Goal: Information Seeking & Learning: Find specific fact

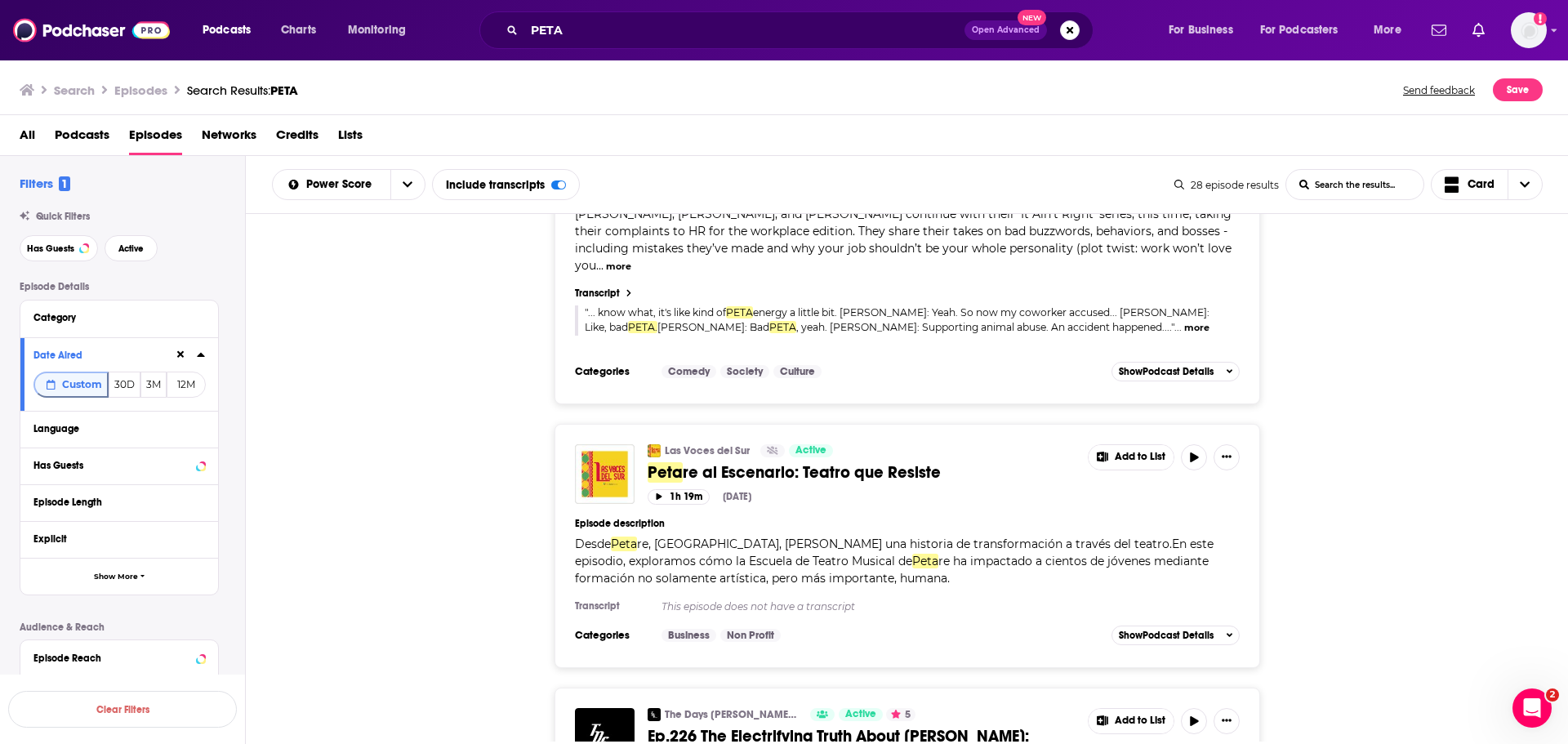
scroll to position [7206, 0]
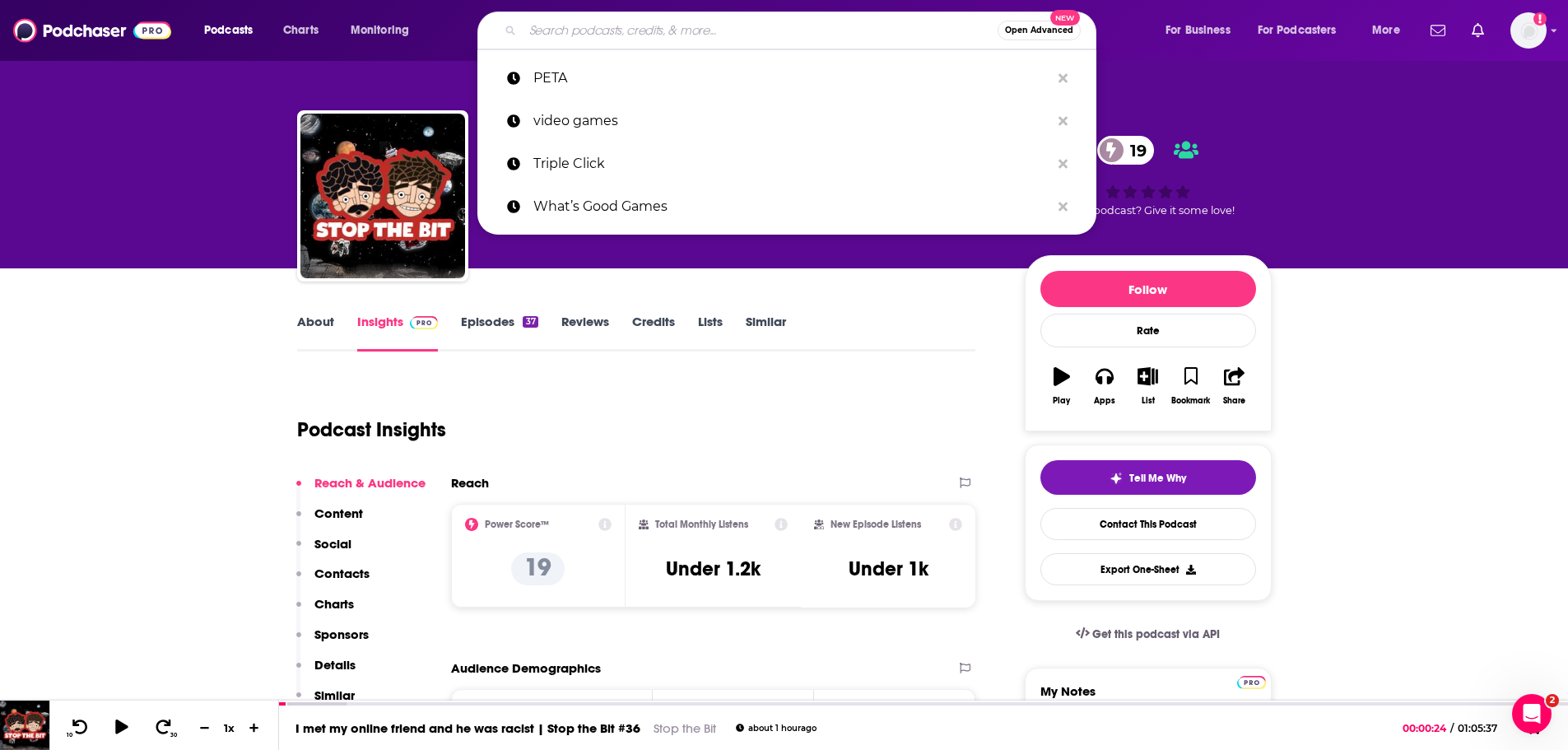
click at [555, 26] on input "Search podcasts, credits, & more..." at bounding box center [760, 31] width 475 height 27
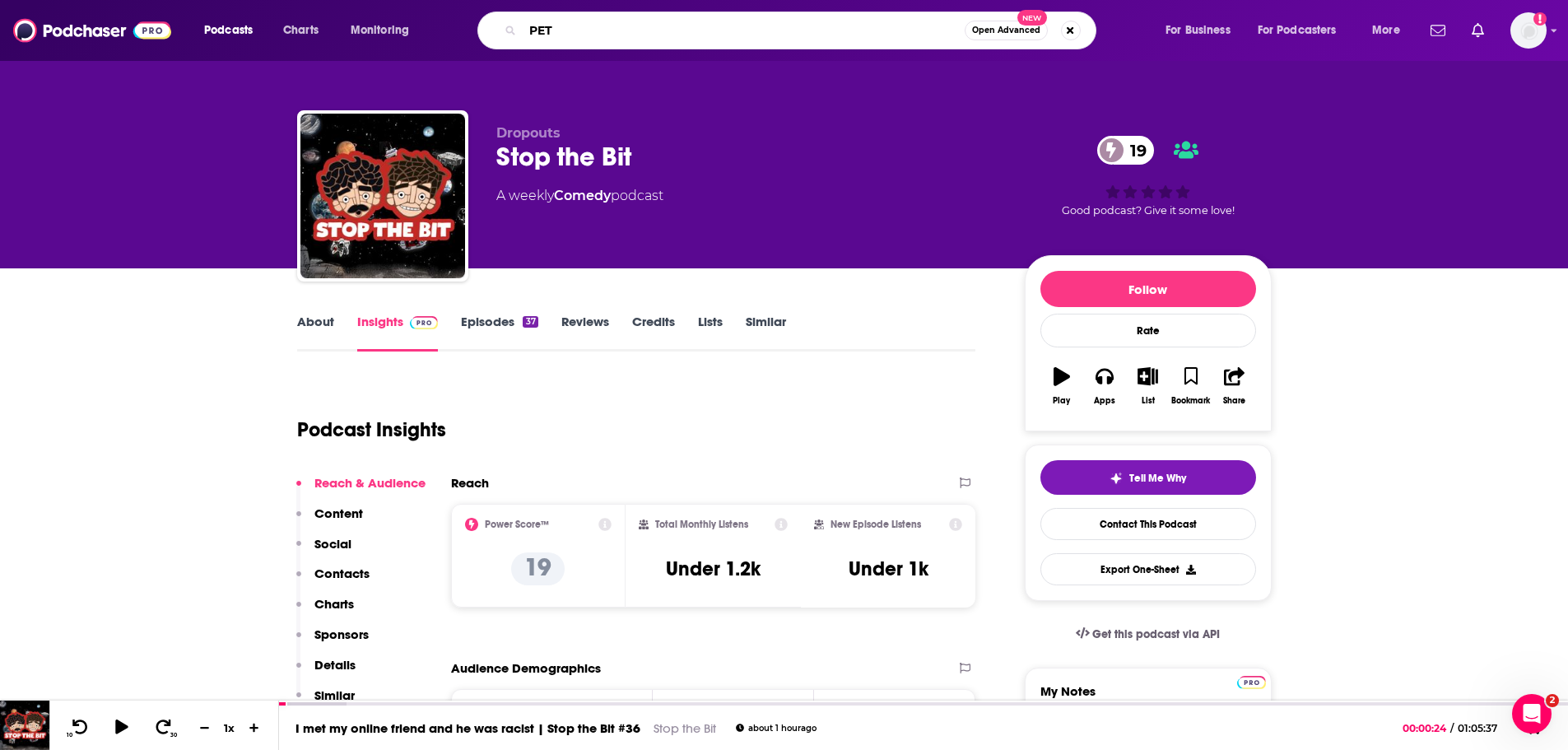
type input "PETA"
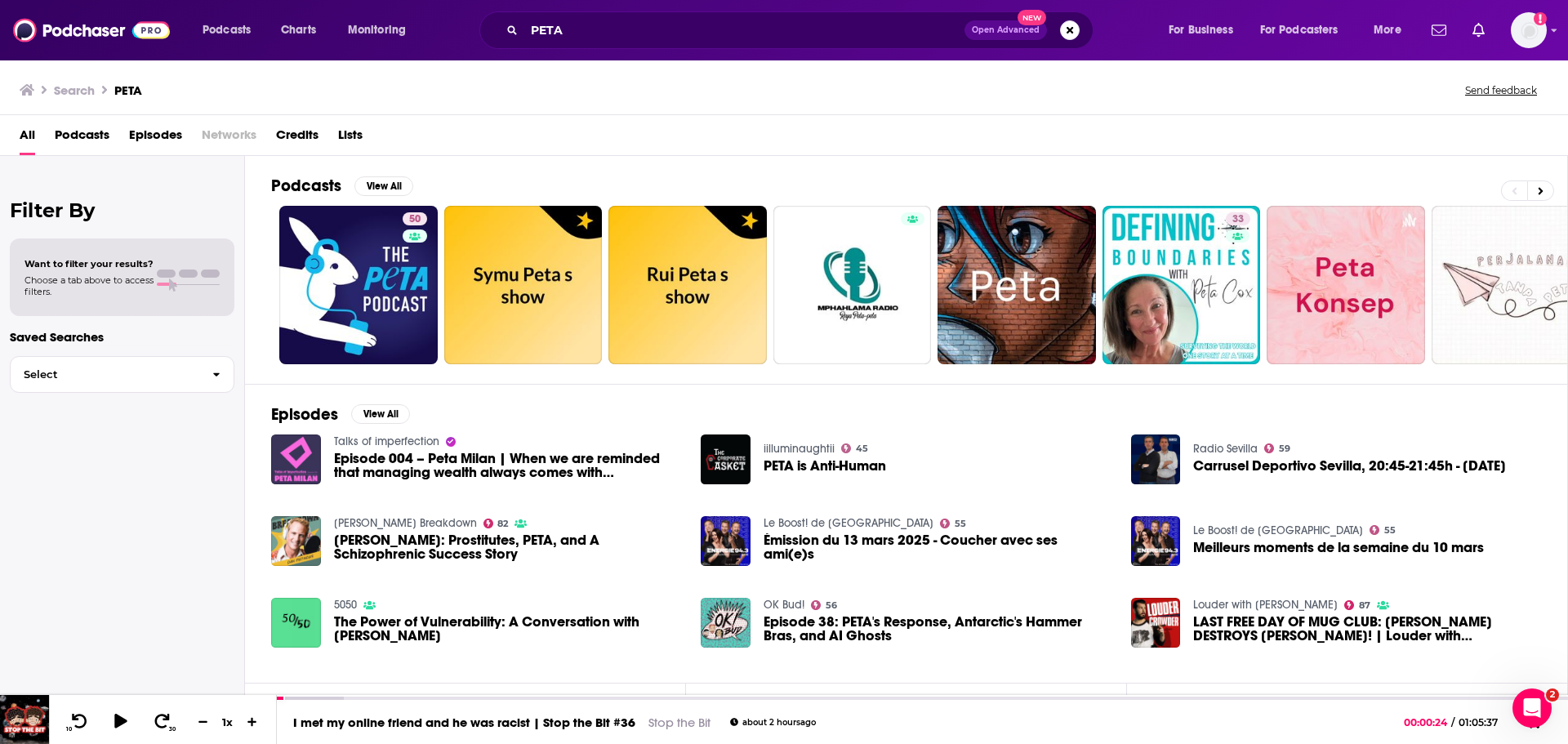
click at [91, 138] on span "Podcasts" at bounding box center [83, 138] width 55 height 33
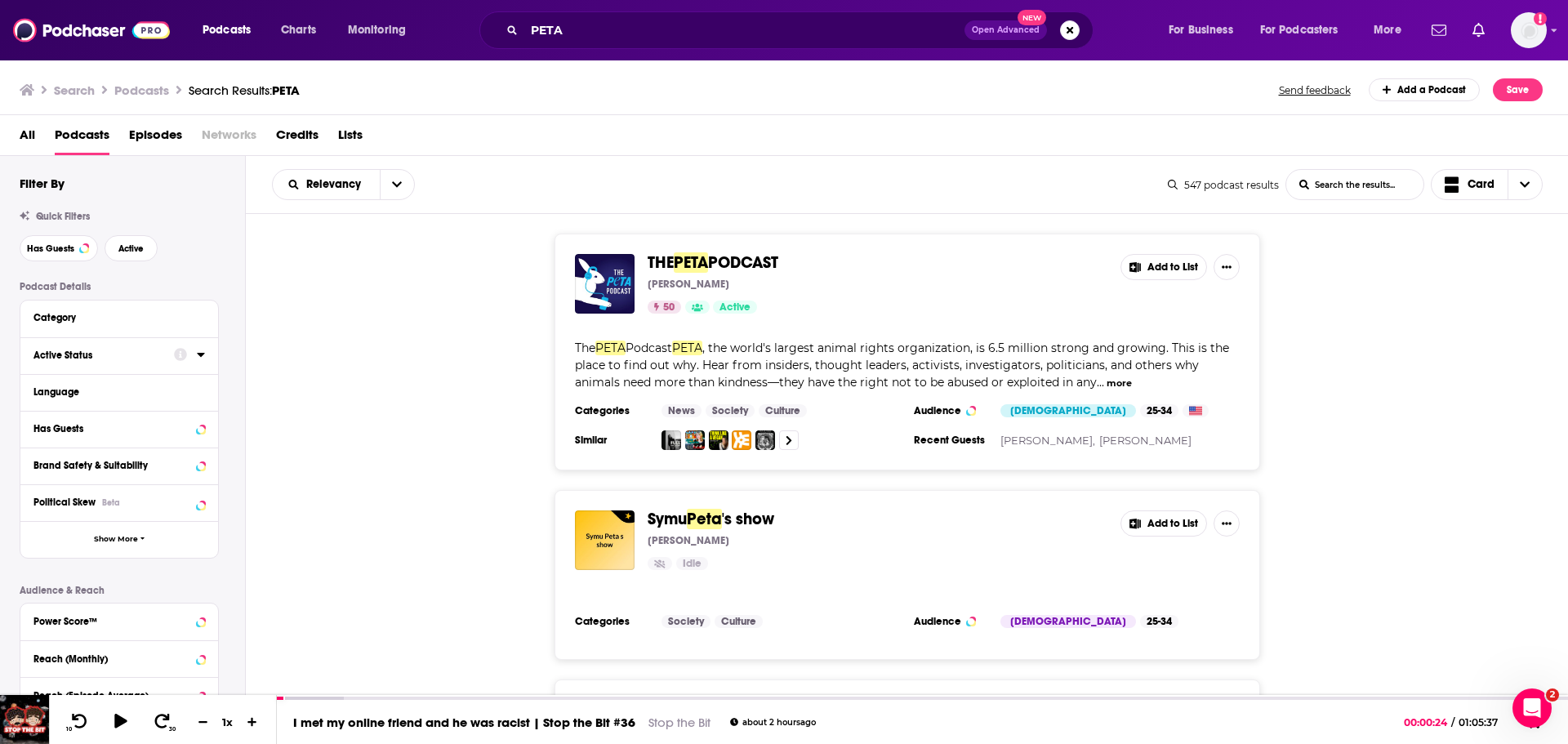
click at [203, 354] on icon at bounding box center [200, 355] width 8 height 4
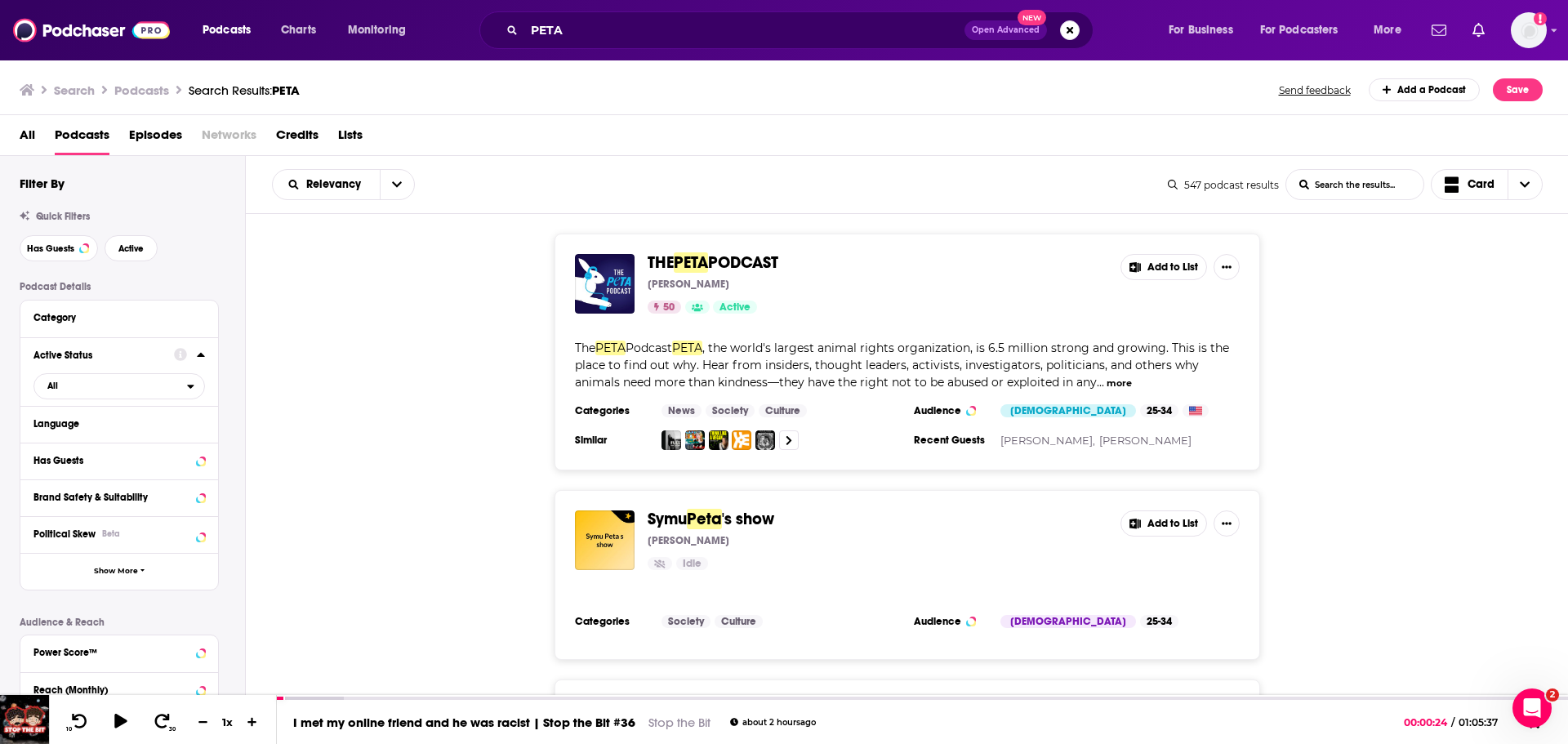
click at [157, 138] on span "Episodes" at bounding box center [156, 138] width 53 height 33
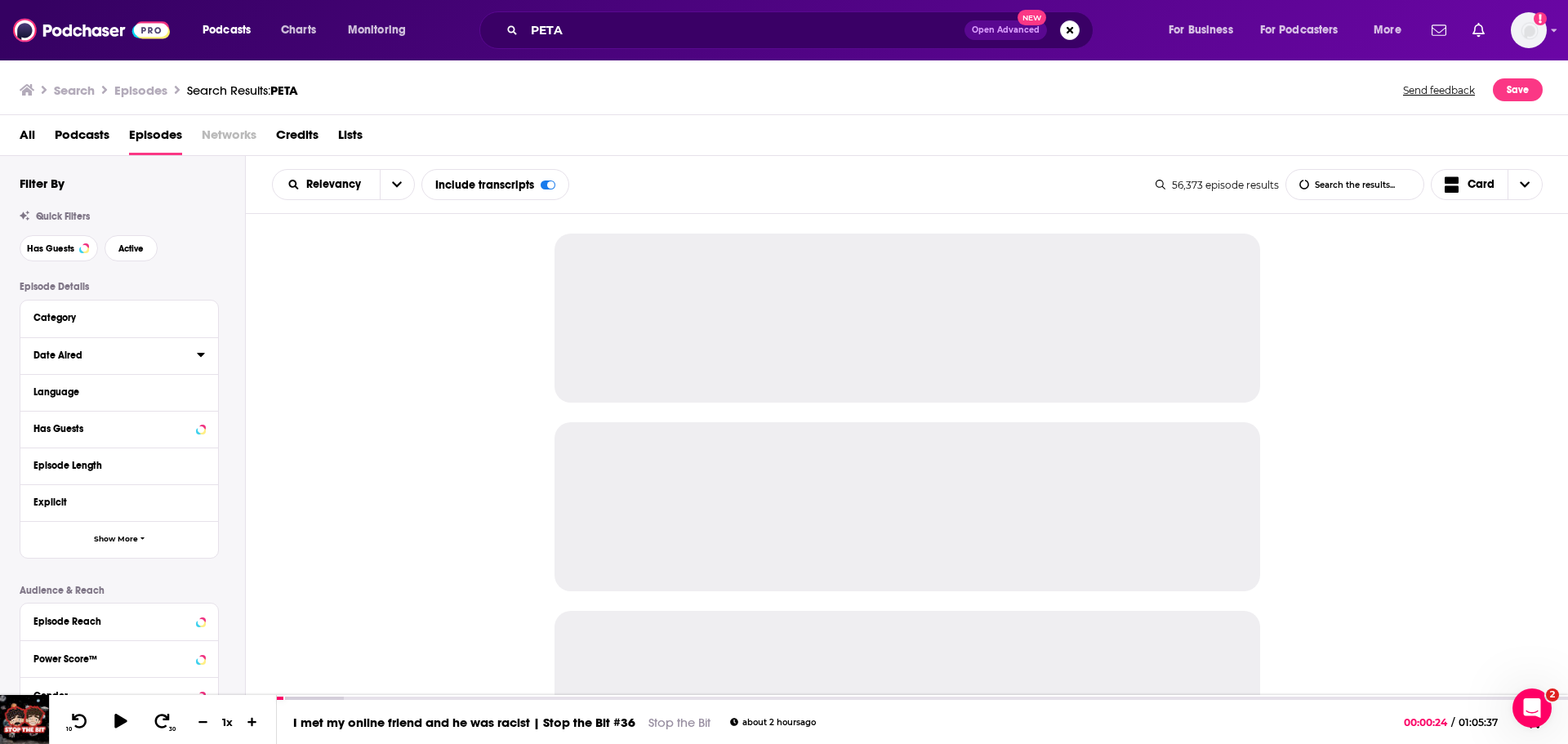
click at [197, 361] on icon at bounding box center [200, 355] width 9 height 13
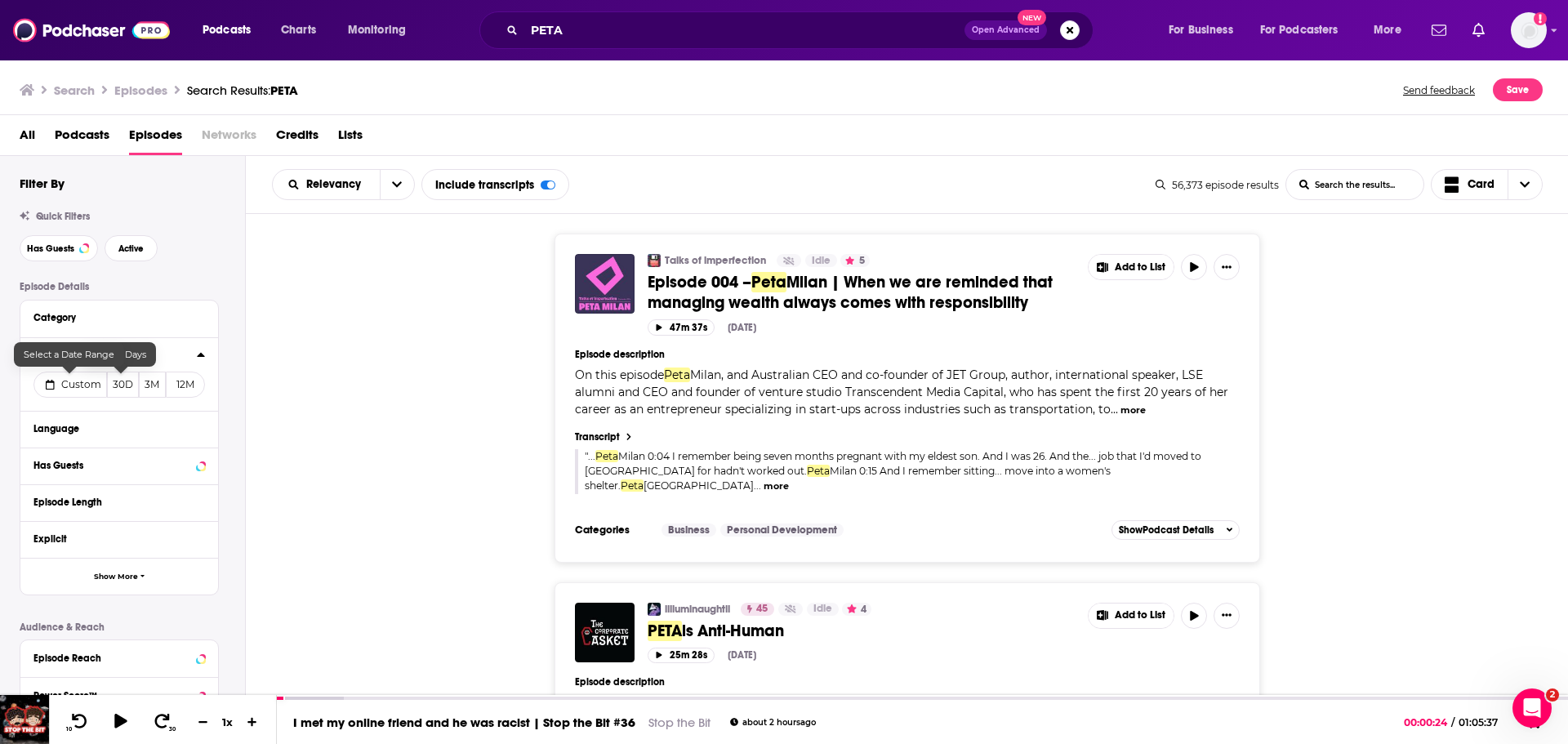
click at [91, 384] on span "Custom" at bounding box center [82, 384] width 40 height 12
select select "7"
select select "2025"
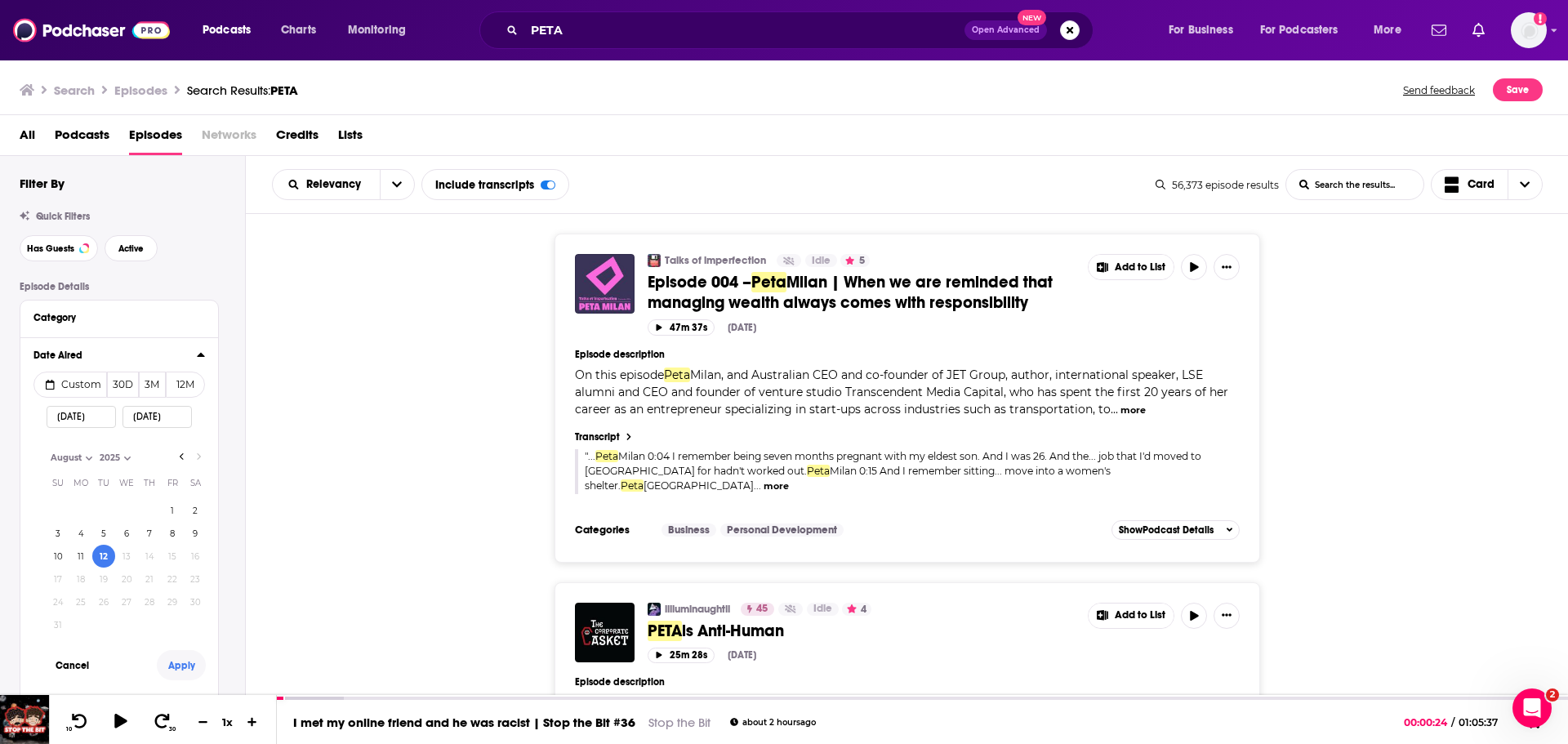
click at [179, 667] on button "Apply" at bounding box center [181, 665] width 49 height 30
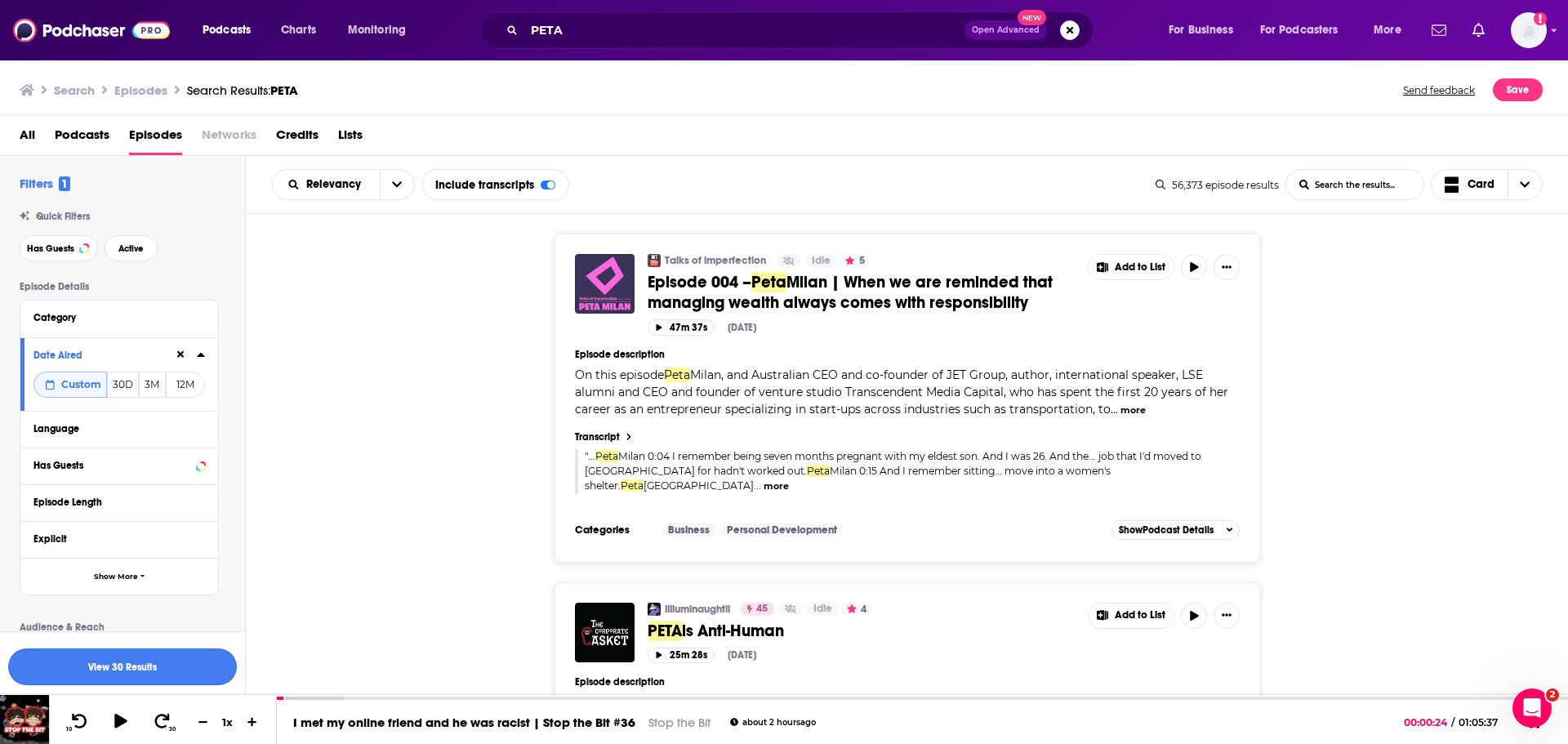
click at [180, 669] on button "View 30 Results" at bounding box center [122, 667] width 229 height 37
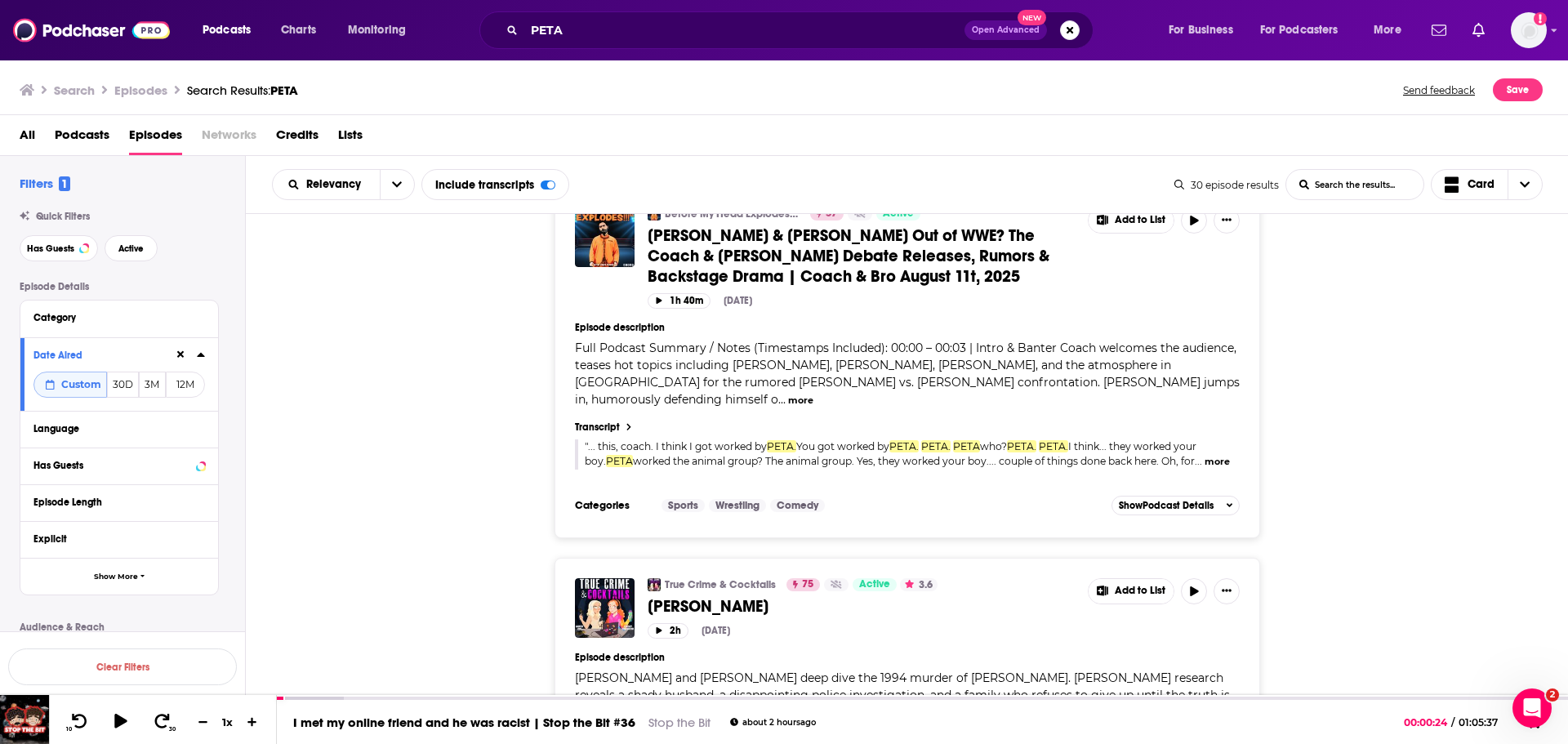
scroll to position [326, 0]
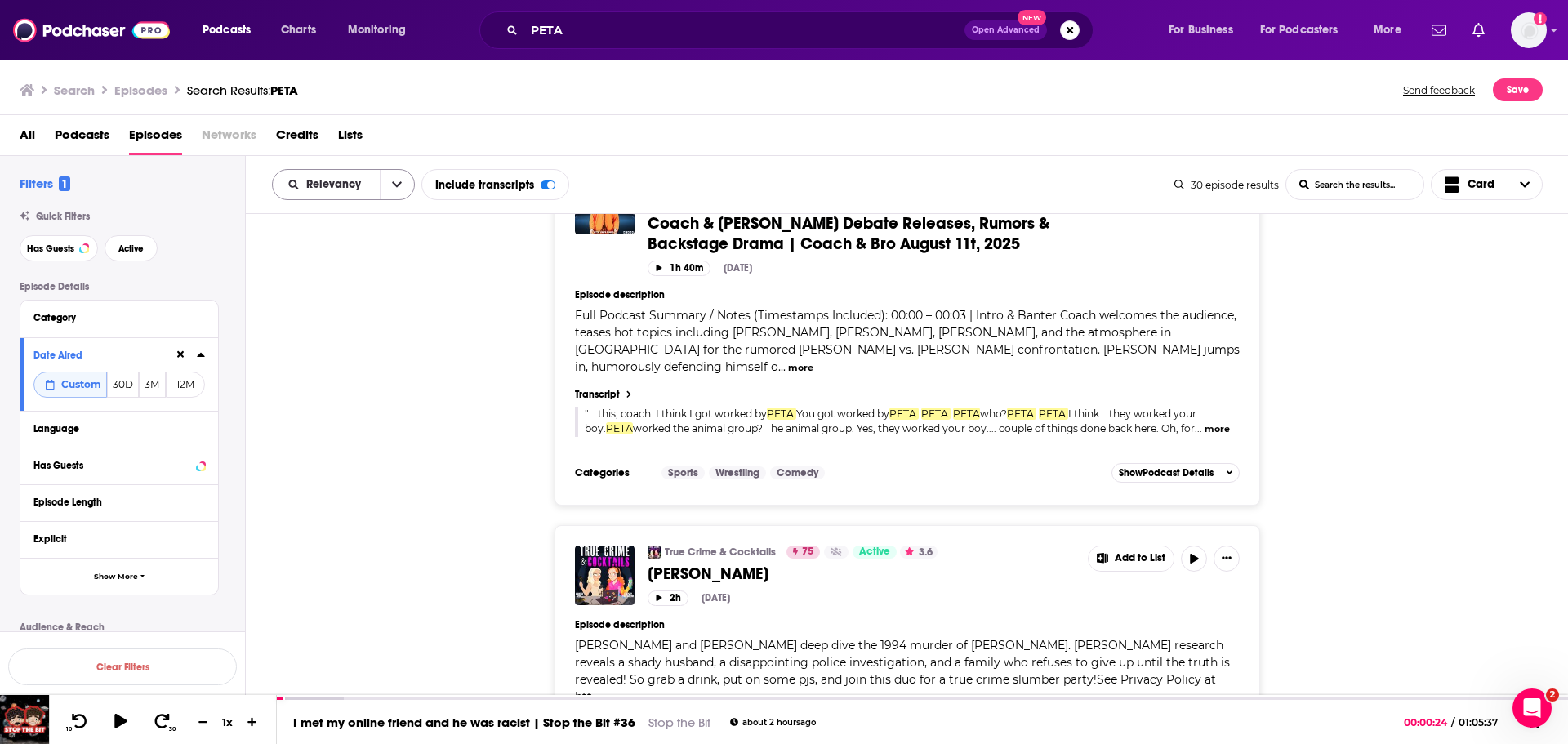
click at [390, 187] on button "open menu" at bounding box center [397, 184] width 34 height 29
click at [360, 322] on span "Power Score" at bounding box center [354, 324] width 97 height 9
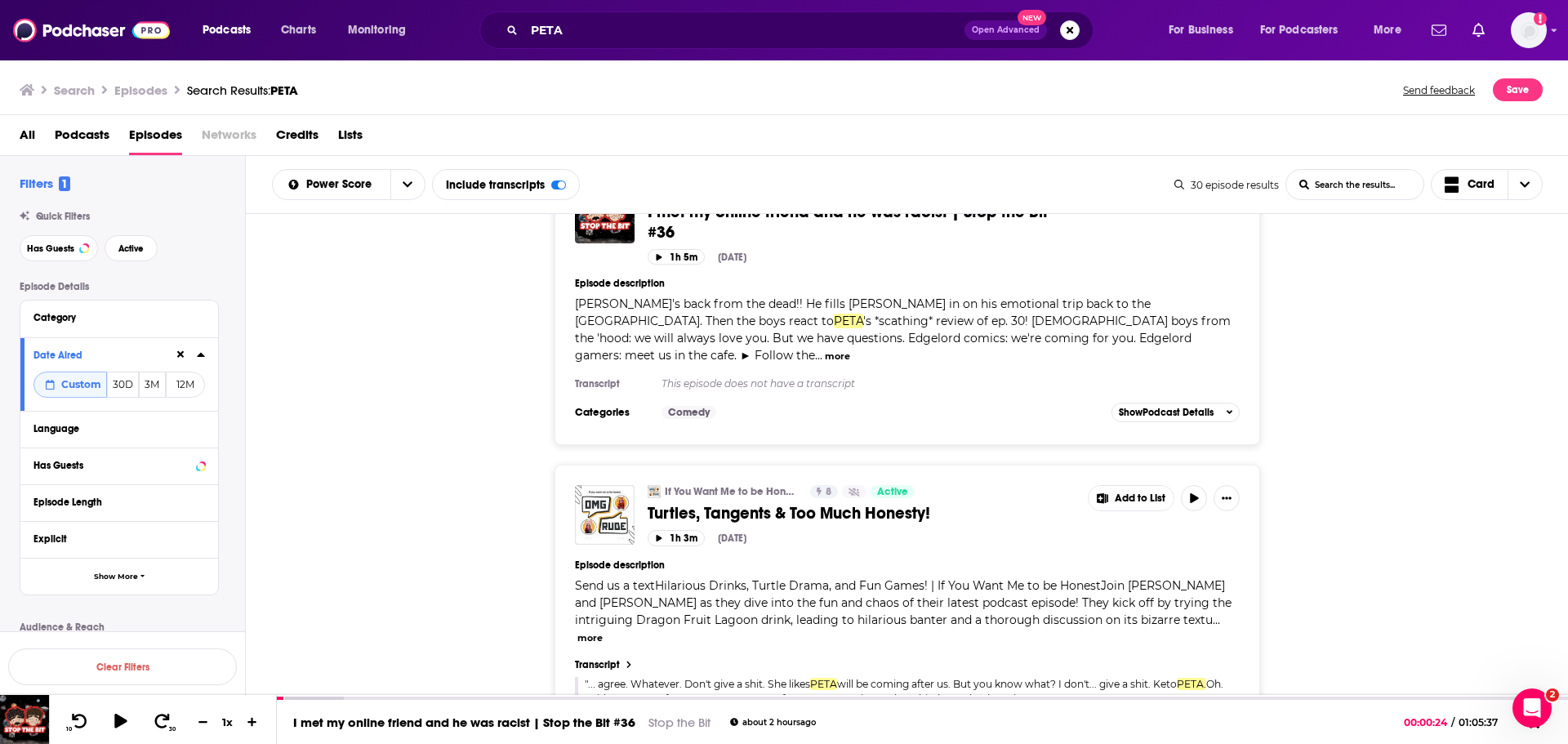
scroll to position [7188, 0]
